Goal: Navigation & Orientation: Find specific page/section

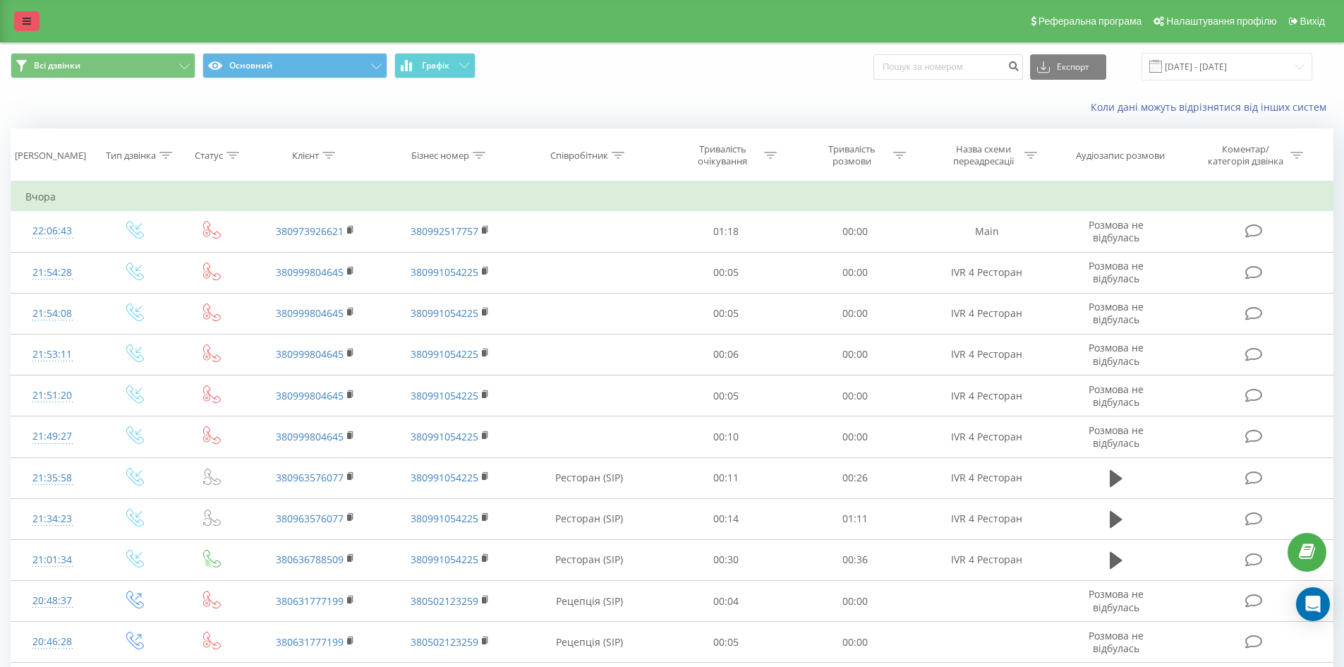
click at [25, 18] on icon at bounding box center [27, 21] width 8 height 10
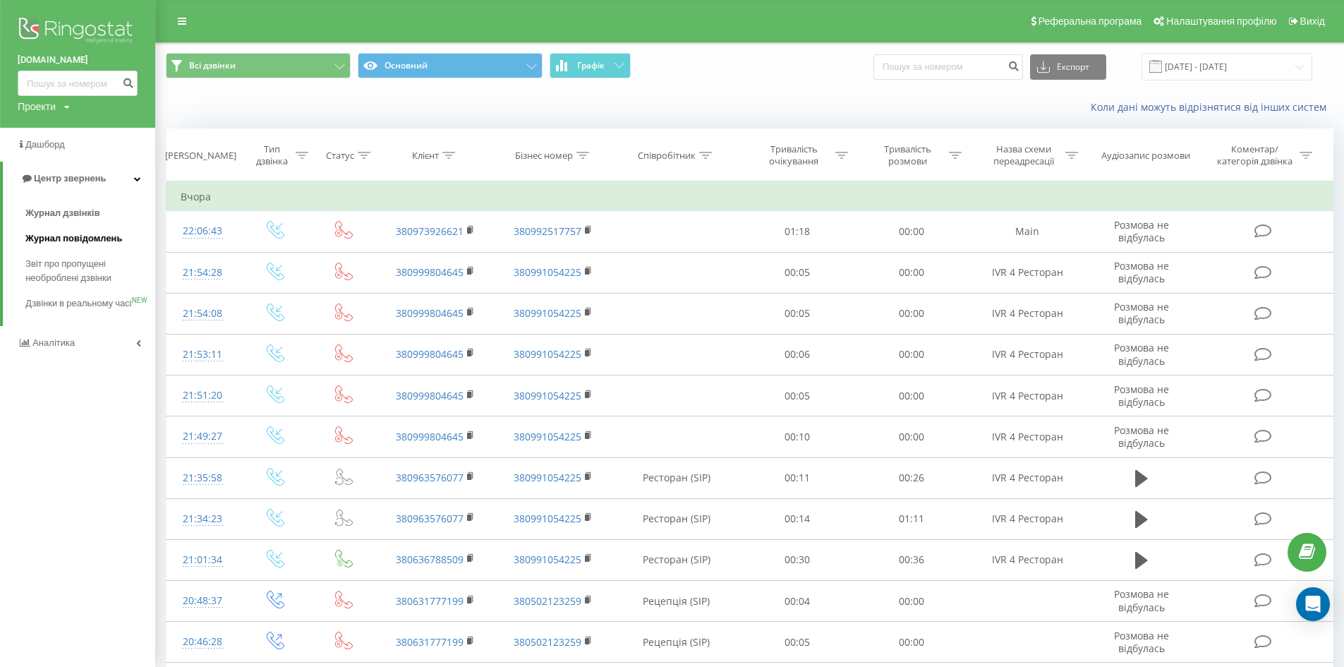
click at [62, 229] on link "Журнал повідомлень" at bounding box center [90, 238] width 130 height 25
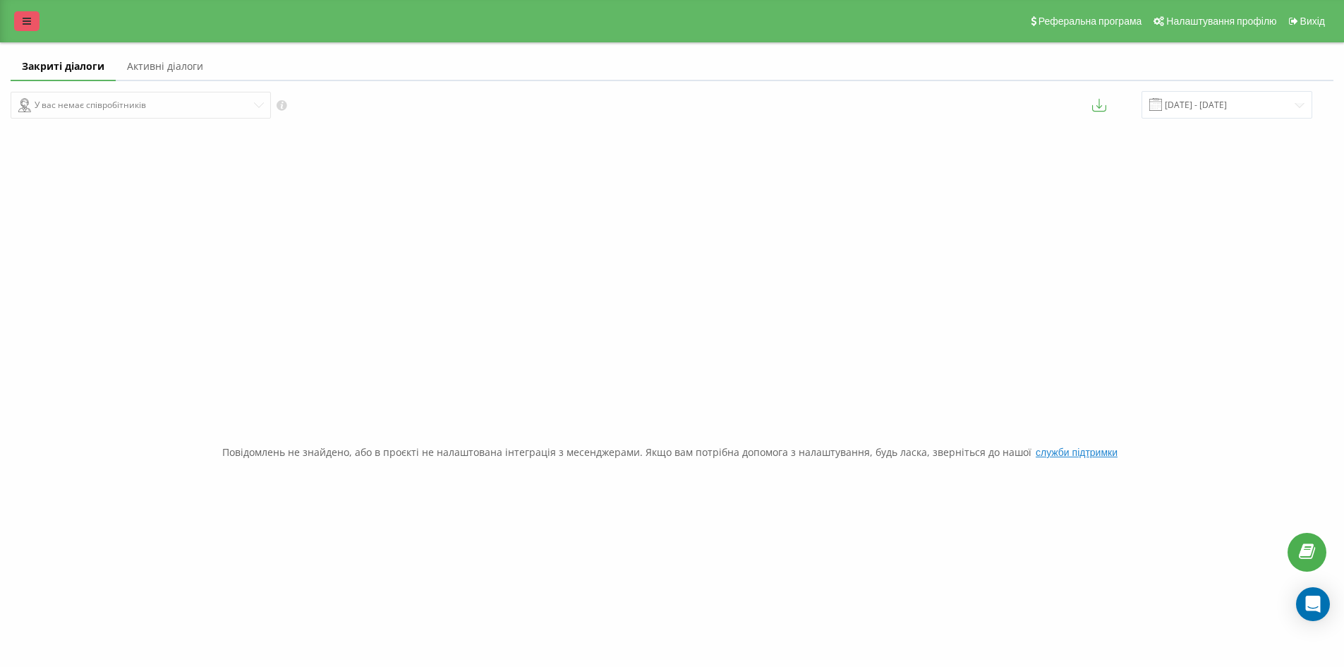
click at [32, 18] on link at bounding box center [26, 21] width 25 height 20
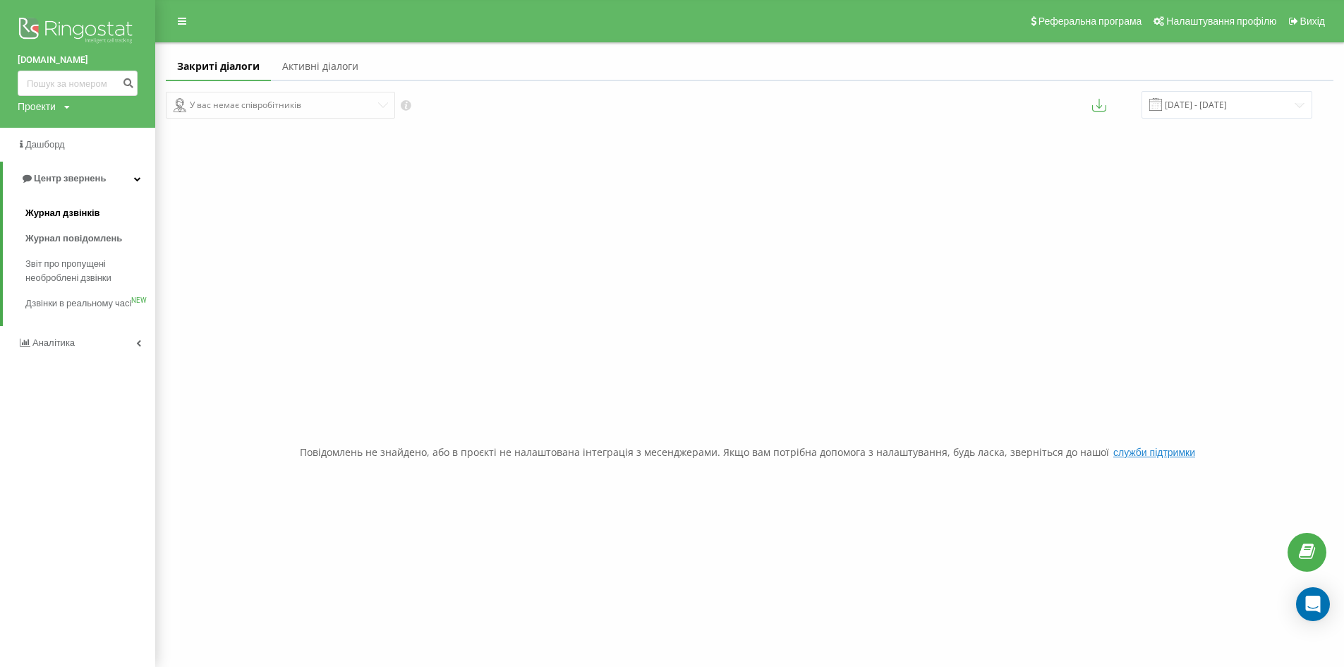
click at [68, 220] on span "Журнал дзвінків" at bounding box center [62, 213] width 75 height 14
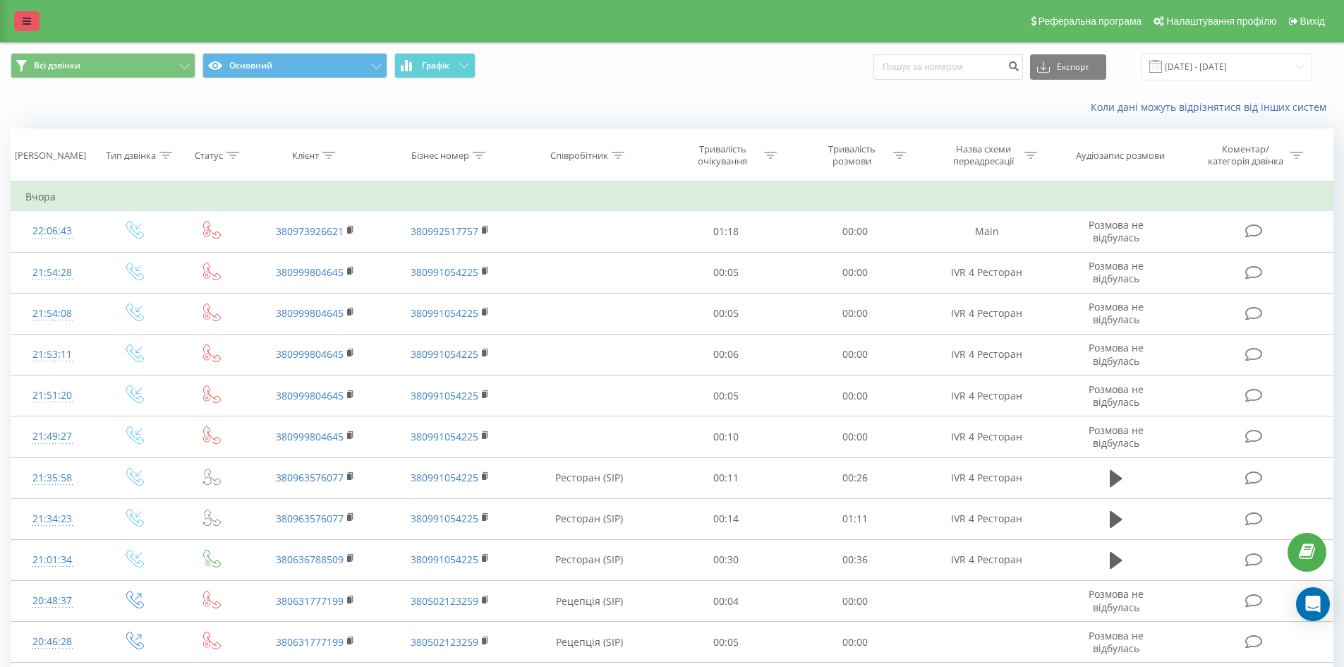
click at [24, 21] on icon at bounding box center [27, 21] width 8 height 10
click at [34, 16] on link at bounding box center [26, 21] width 25 height 20
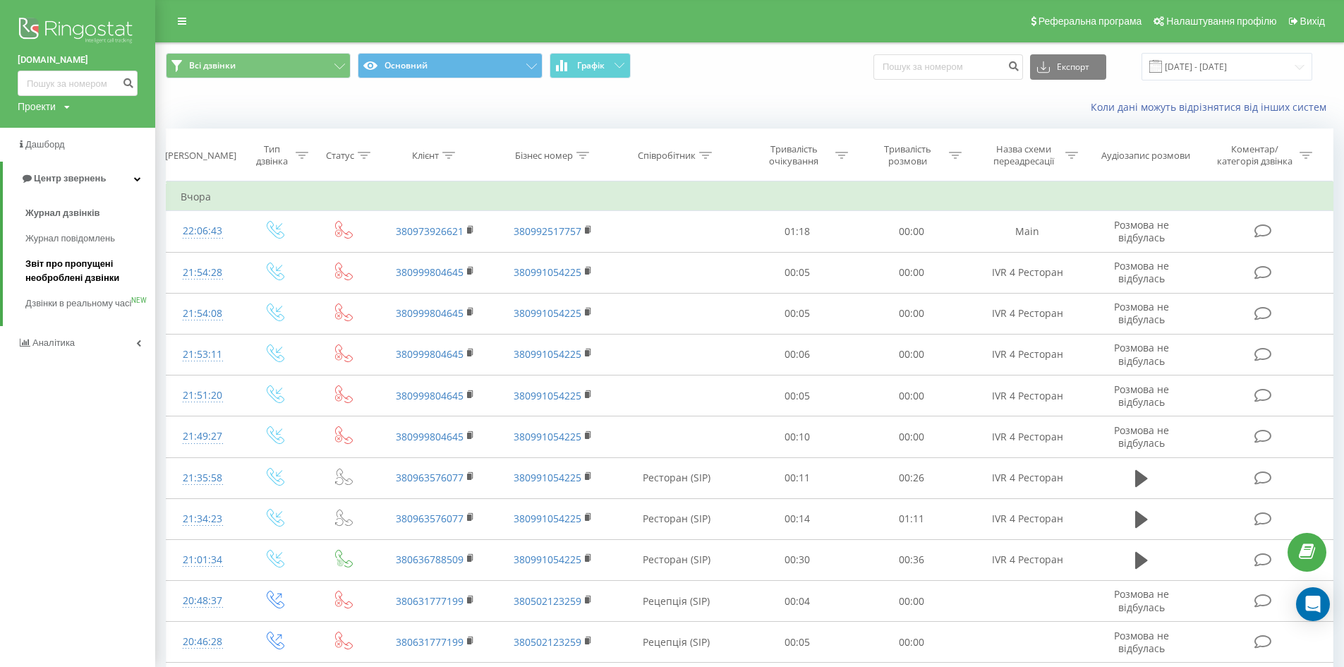
click at [77, 270] on span "Звіт про пропущені необроблені дзвінки" at bounding box center [86, 271] width 123 height 28
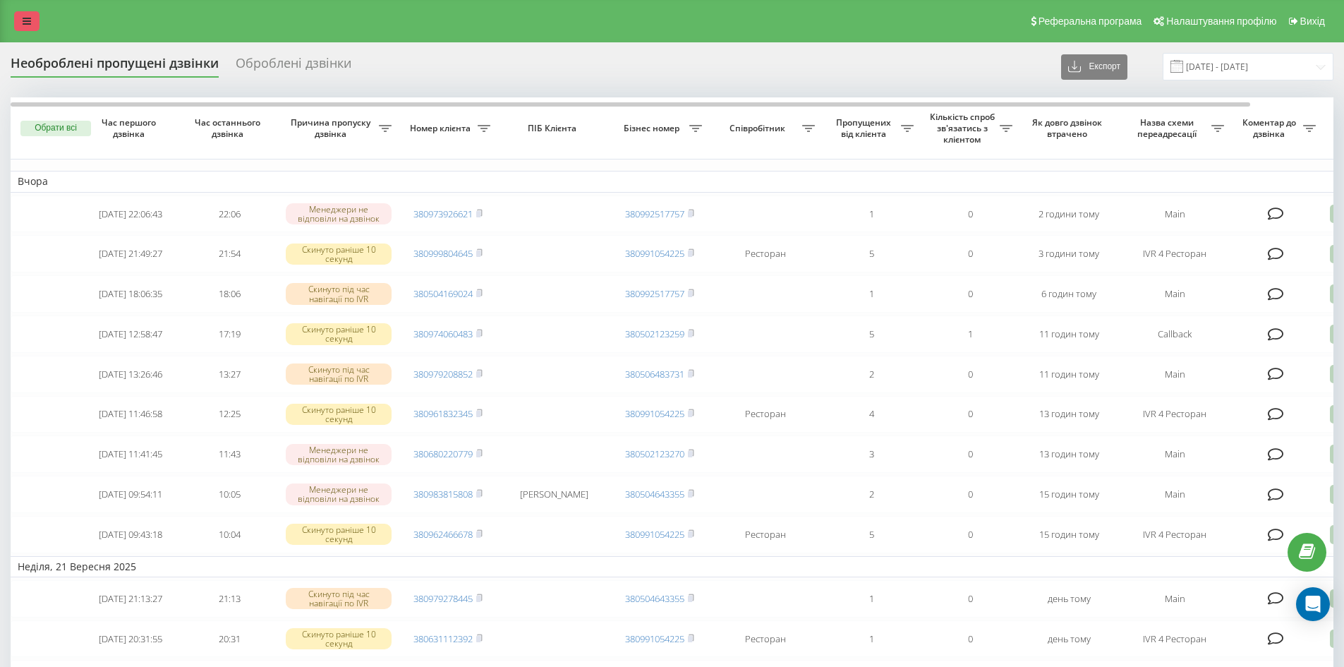
click at [25, 23] on icon at bounding box center [27, 21] width 8 height 10
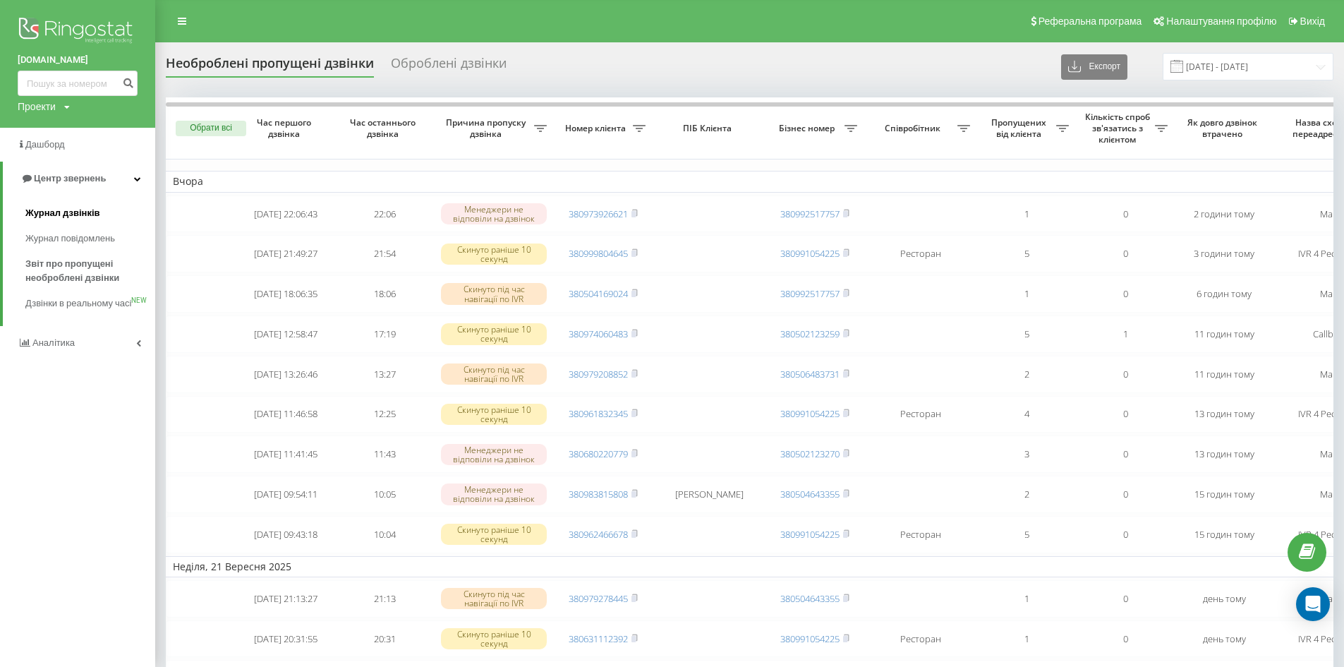
click at [90, 218] on span "Журнал дзвінків" at bounding box center [62, 213] width 75 height 14
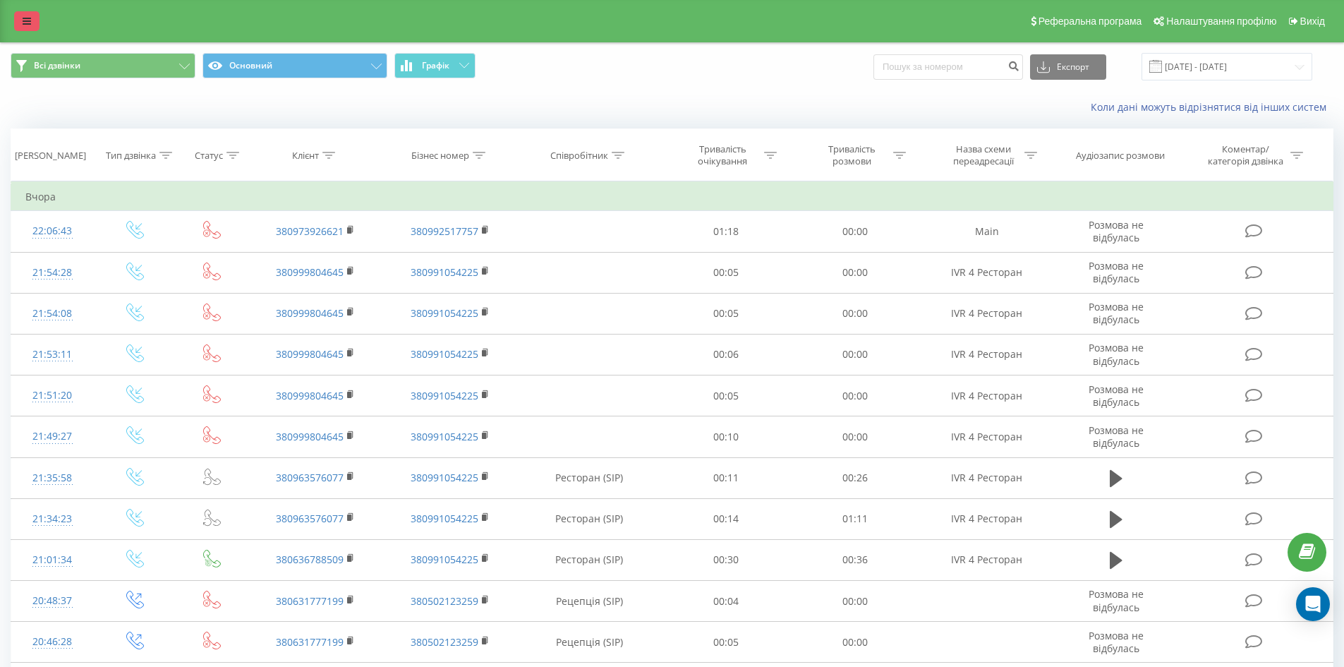
click at [35, 15] on link at bounding box center [26, 21] width 25 height 20
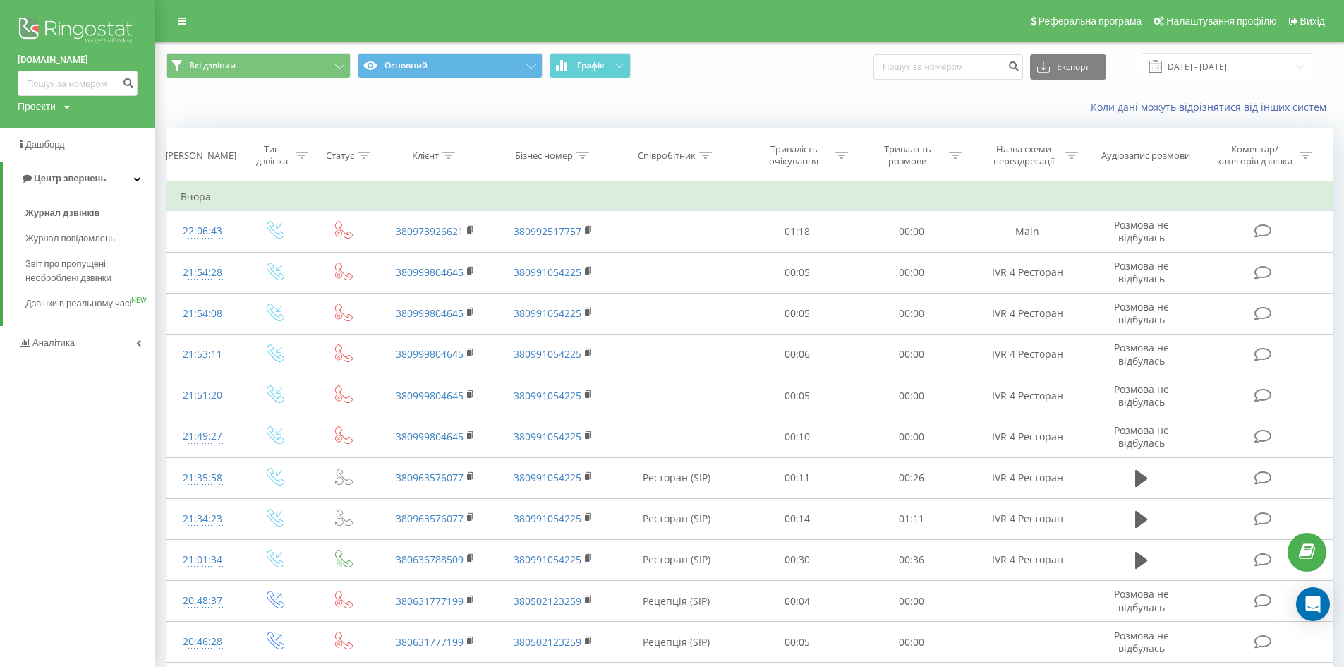
click at [853, 101] on div "Коли дані можуть відрізнятися вiд інших систем" at bounding box center [972, 107] width 742 height 14
click at [185, 187] on td "Вчора" at bounding box center [749, 197] width 1167 height 28
click at [210, 154] on div "[PERSON_NAME]" at bounding box center [200, 156] width 71 height 12
click at [210, 154] on div "Дата дзвінка" at bounding box center [200, 156] width 71 height 12
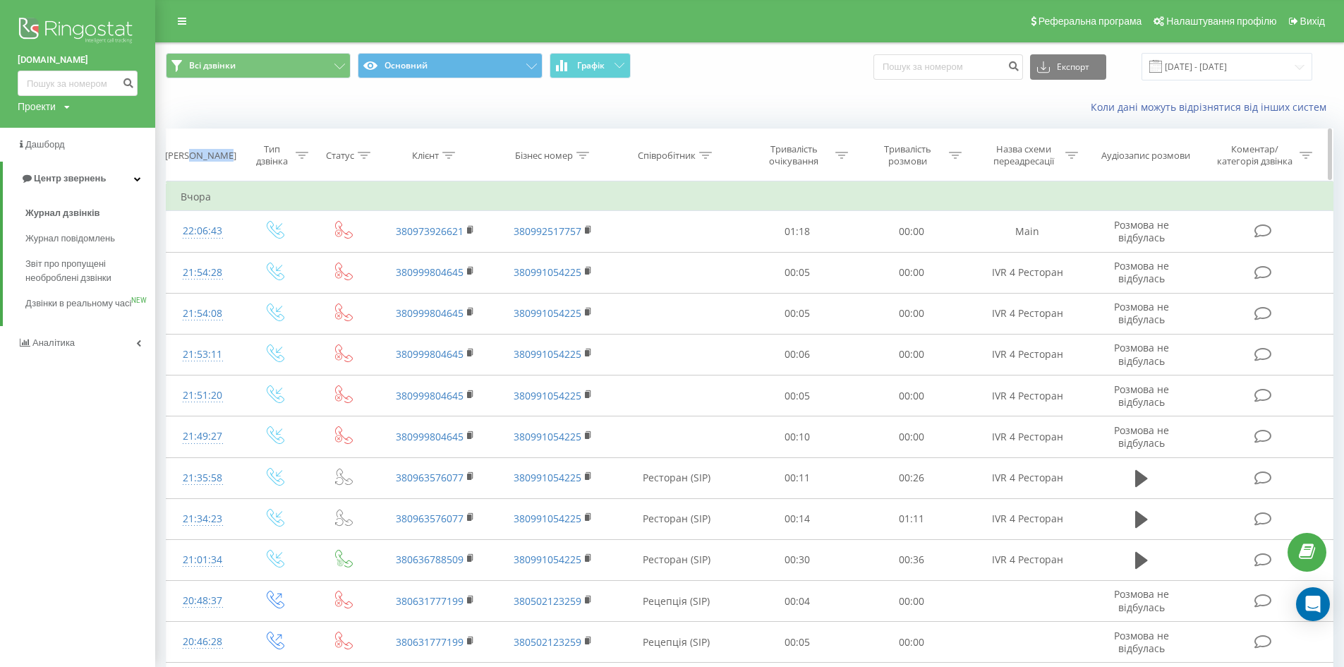
click at [202, 158] on div "Дата дзвінка" at bounding box center [200, 156] width 71 height 12
click at [250, 66] on button "Всі дзвінки" at bounding box center [258, 65] width 185 height 25
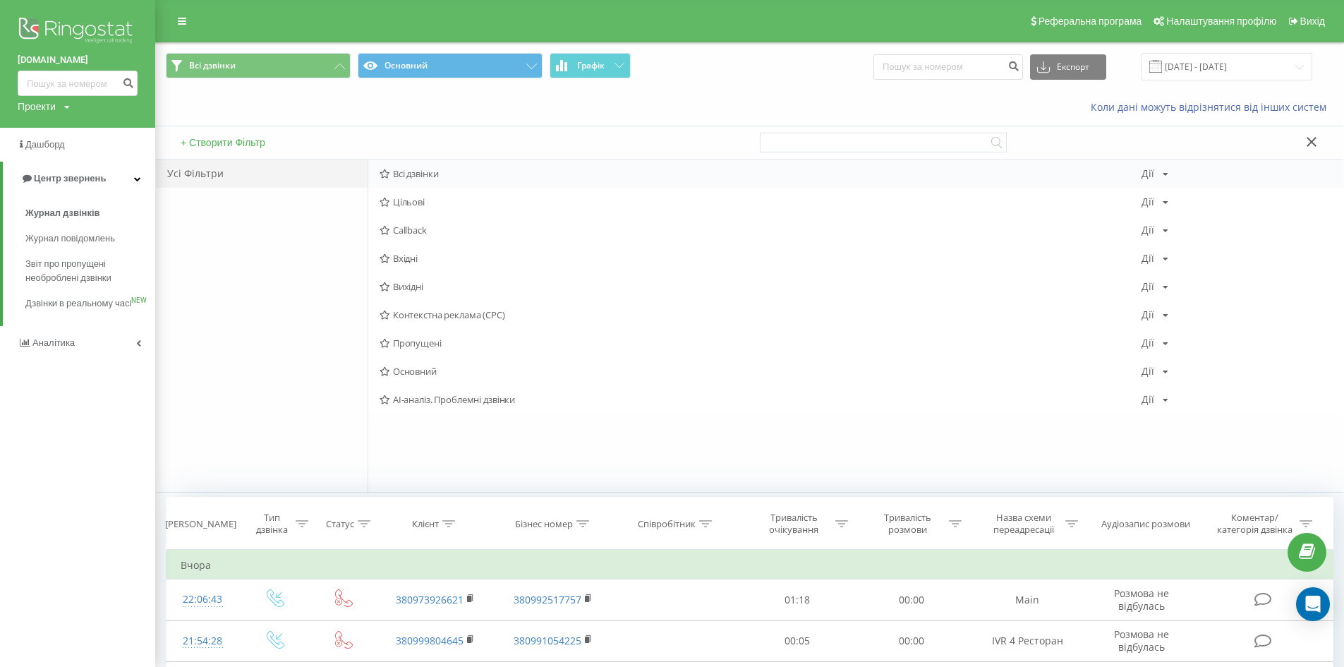
click at [425, 178] on span "Всі дзвінки" at bounding box center [760, 174] width 762 height 10
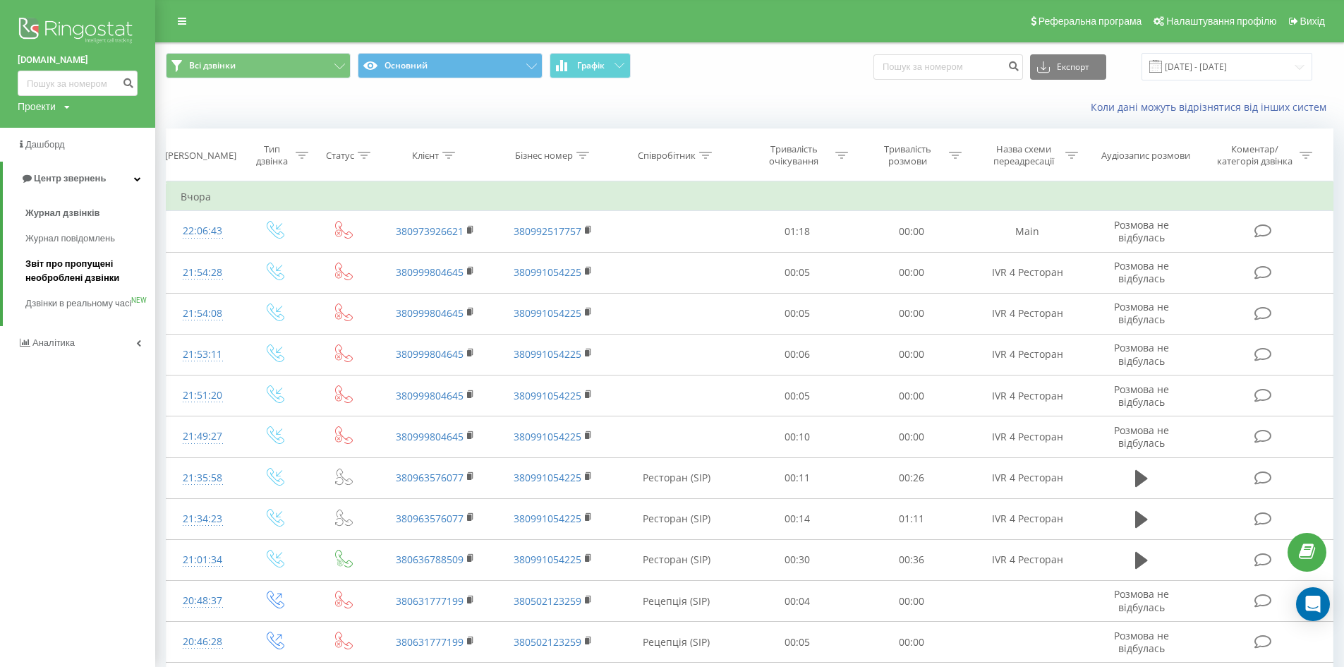
click at [83, 267] on span "Звіт про пропущені необроблені дзвінки" at bounding box center [86, 271] width 123 height 28
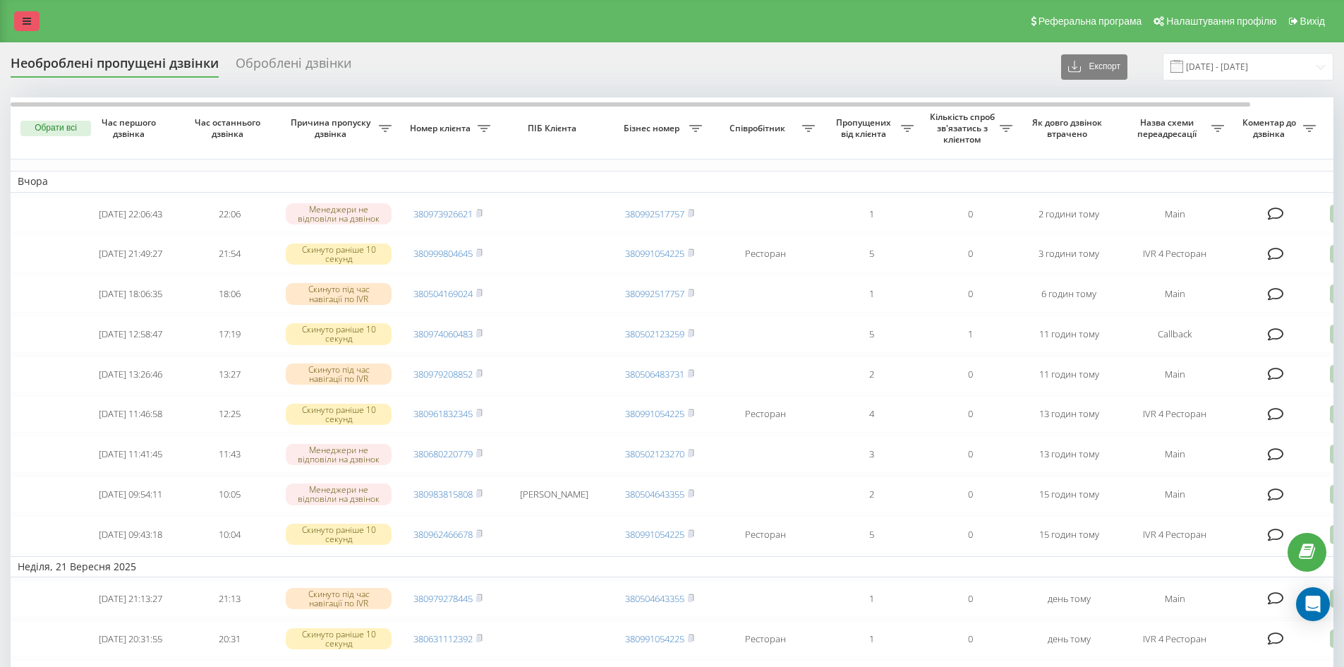
click at [35, 12] on link at bounding box center [26, 21] width 25 height 20
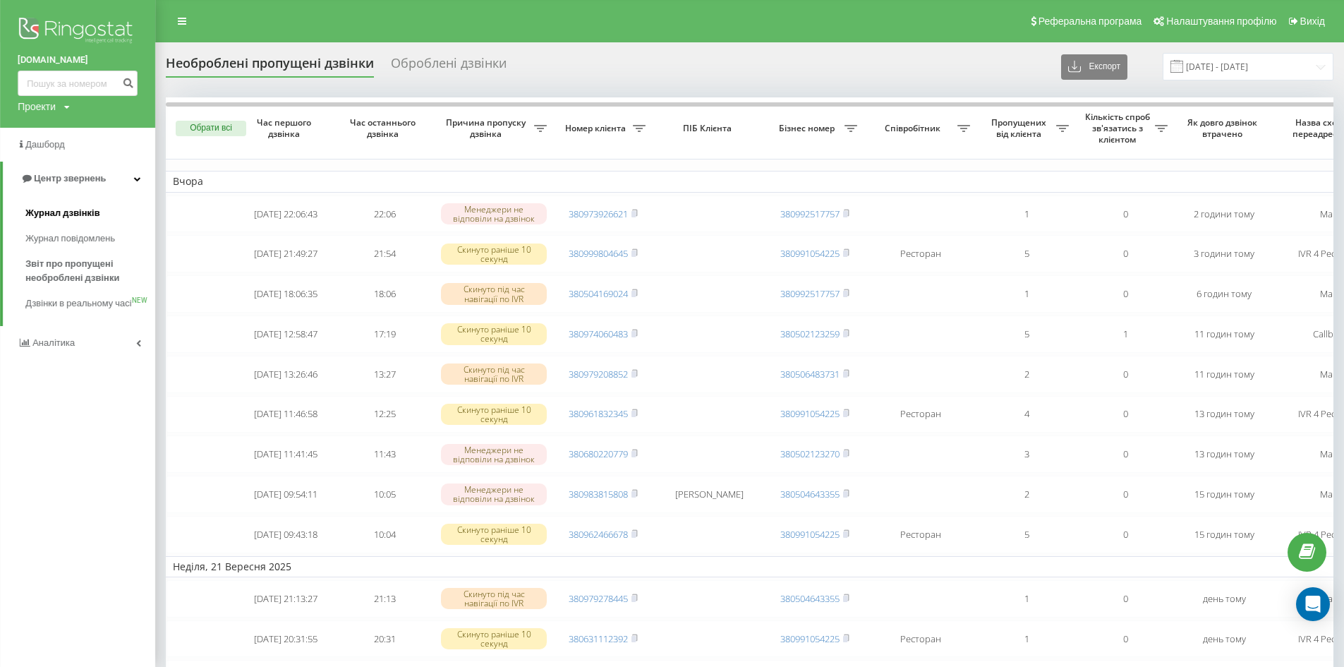
click at [78, 217] on span "Журнал дзвінків" at bounding box center [62, 213] width 75 height 14
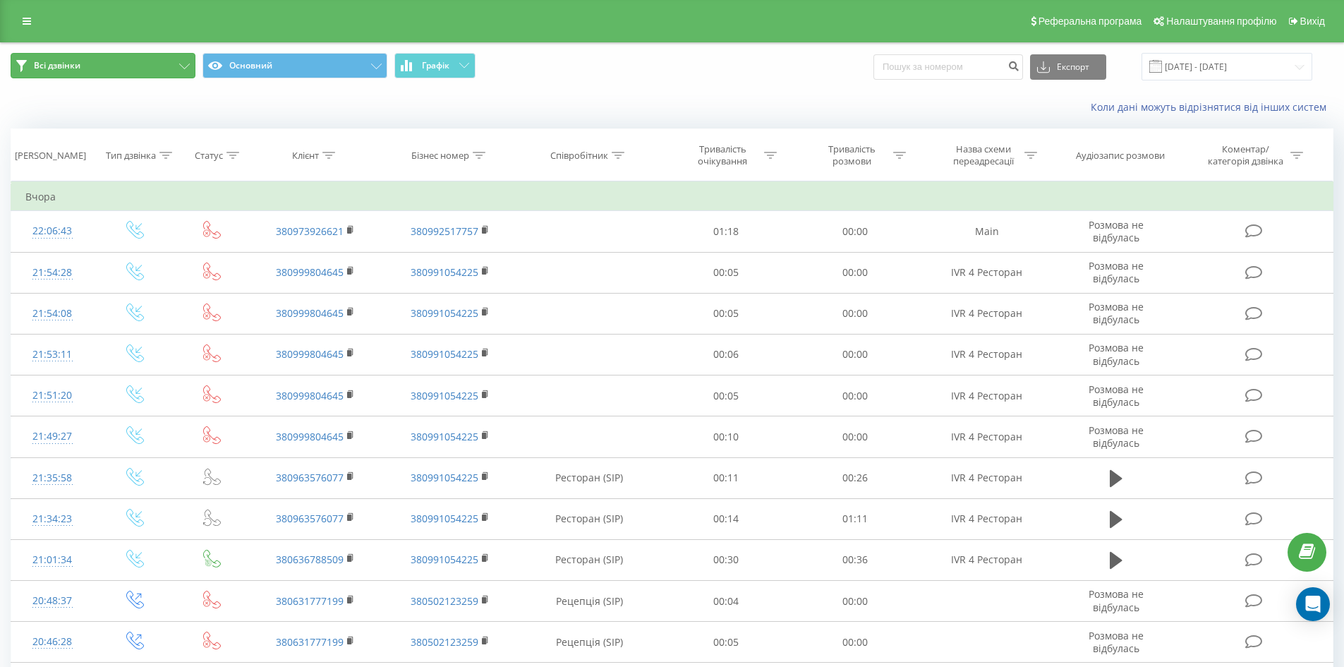
click at [85, 56] on button "Всі дзвінки" at bounding box center [103, 65] width 185 height 25
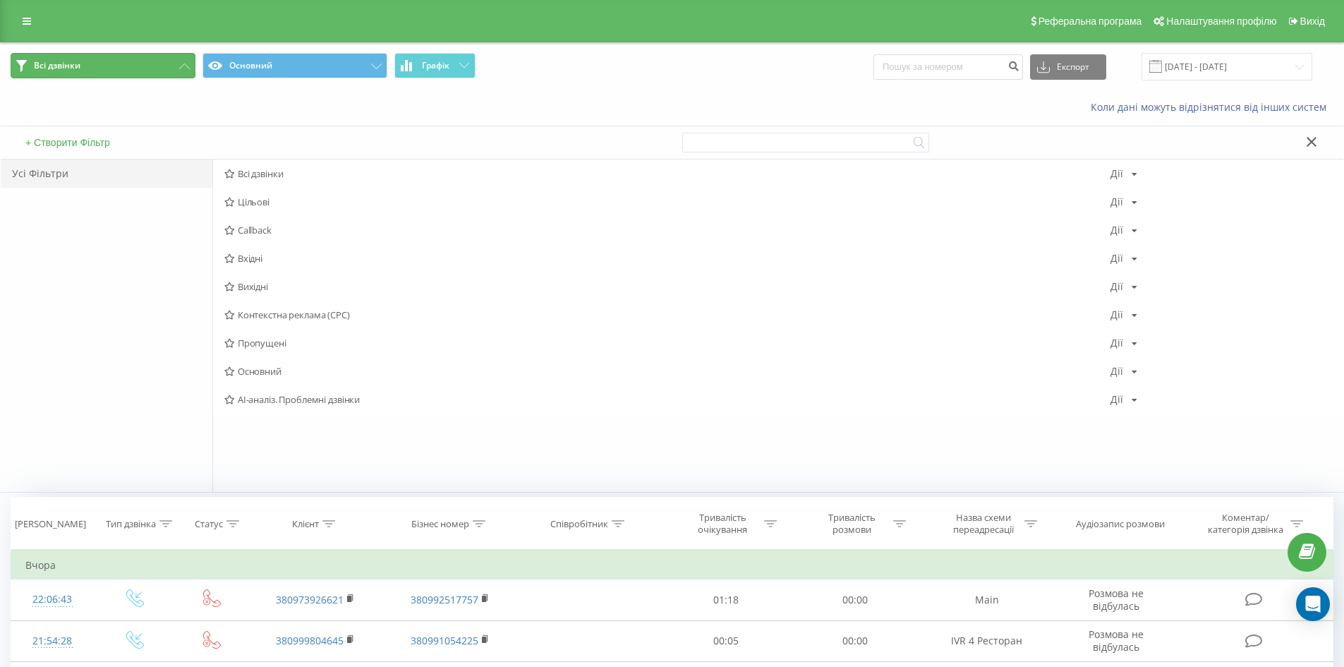
click at [97, 68] on button "Всі дзвінки" at bounding box center [103, 65] width 185 height 25
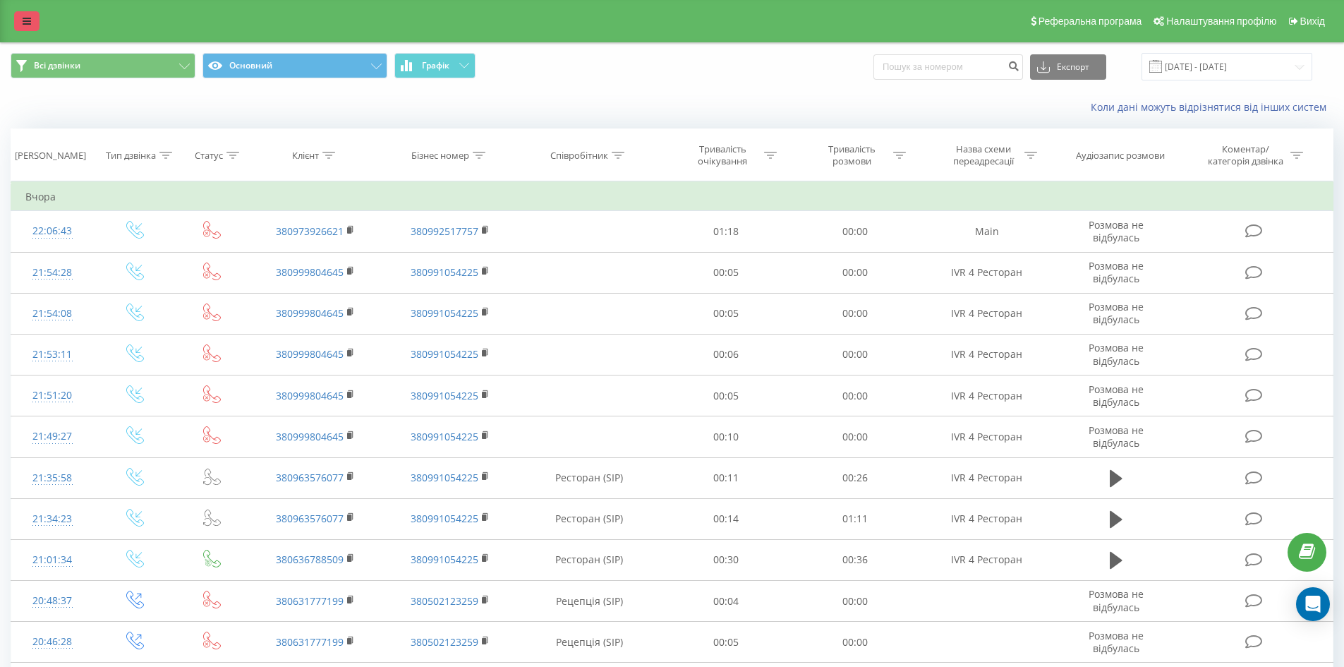
click at [23, 17] on icon at bounding box center [27, 21] width 8 height 10
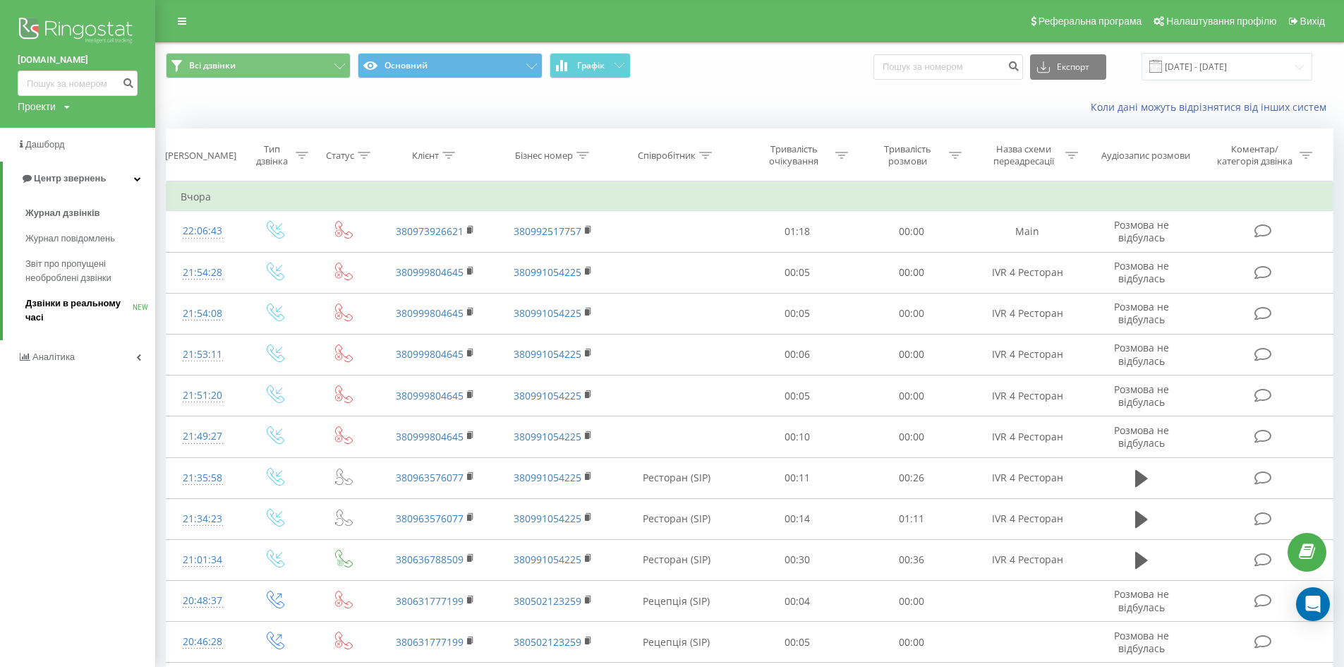
click at [62, 300] on span "Дзвінки в реальному часі" at bounding box center [78, 310] width 107 height 28
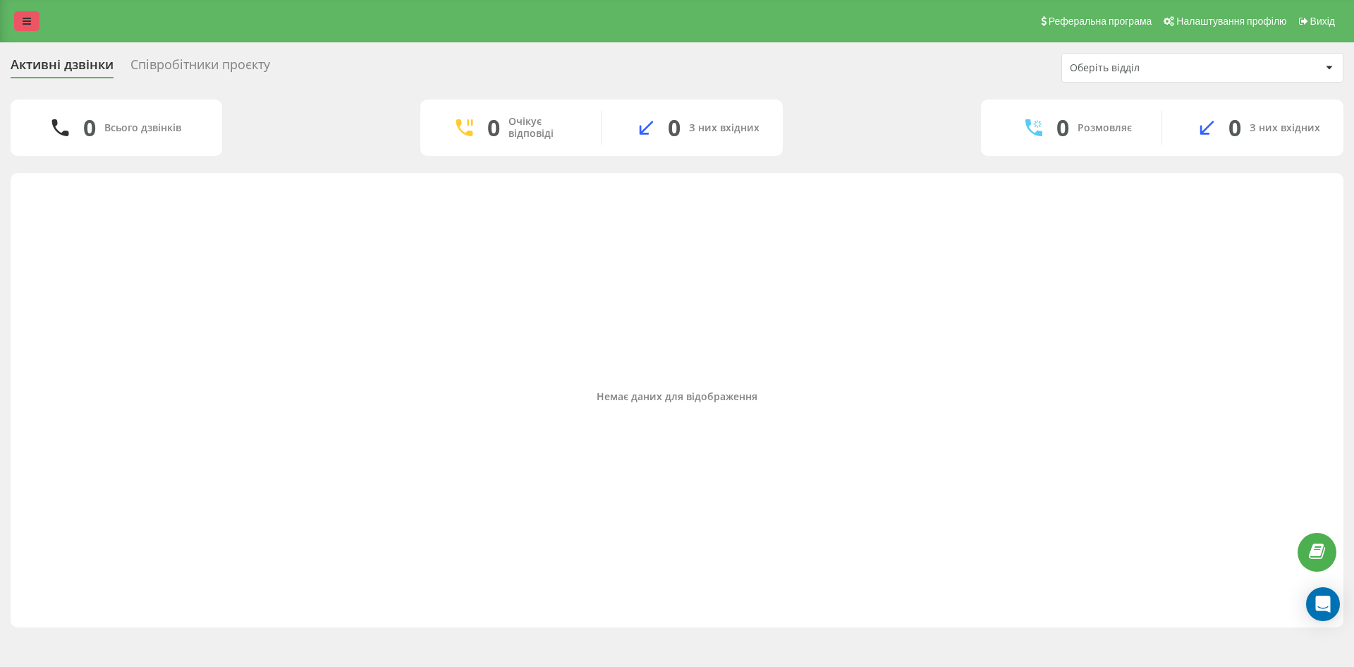
click at [37, 23] on link at bounding box center [26, 21] width 25 height 20
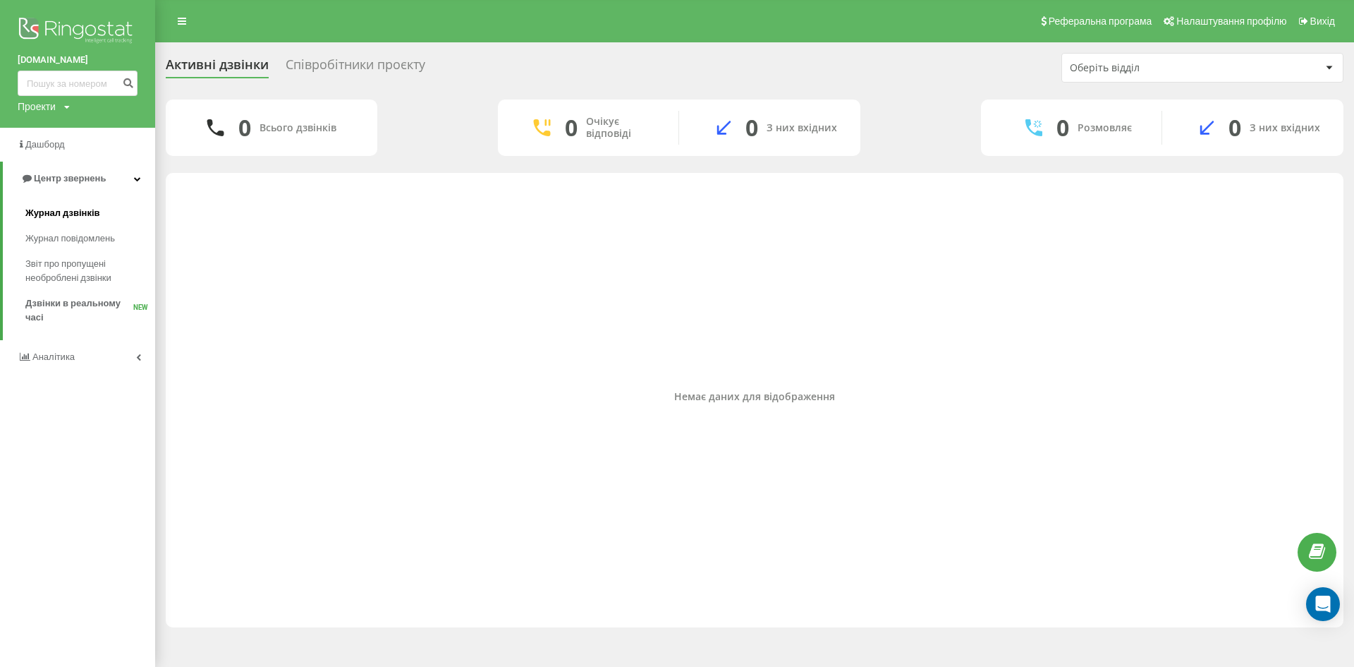
click at [60, 206] on link "Журнал дзвінків" at bounding box center [90, 212] width 130 height 25
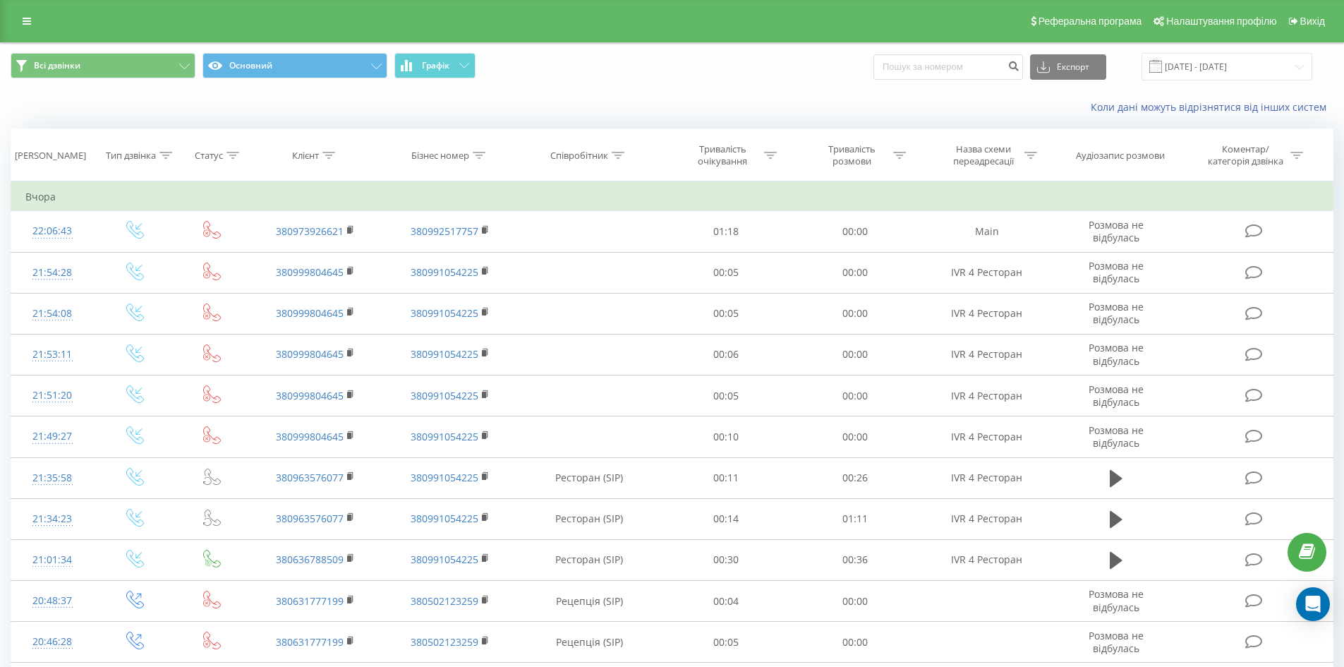
click at [13, 18] on div "Реферальна програма Налаштування профілю Вихід" at bounding box center [672, 21] width 1344 height 42
